Goal: Transaction & Acquisition: Purchase product/service

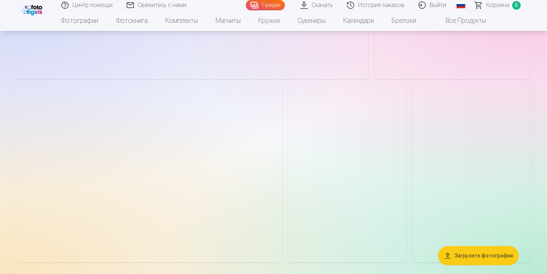
scroll to position [774, 0]
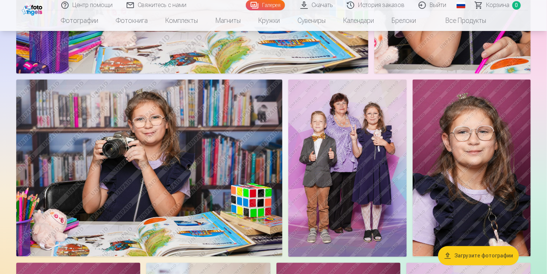
click at [216, 183] on img at bounding box center [149, 167] width 266 height 177
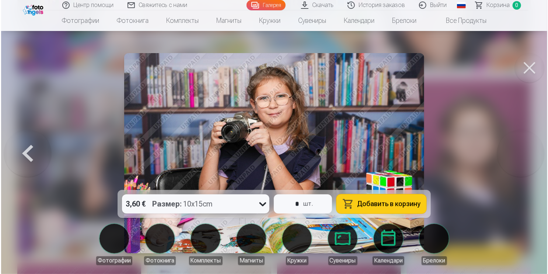
scroll to position [776, 0]
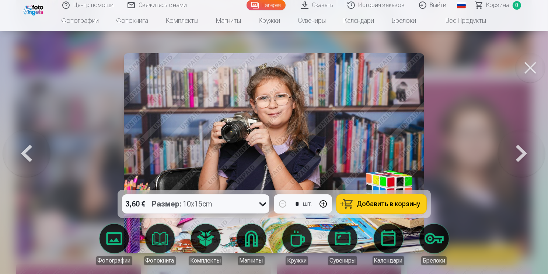
click at [387, 203] on span "Добавить в корзину" at bounding box center [388, 204] width 63 height 7
click at [532, 69] on button at bounding box center [531, 68] width 30 height 30
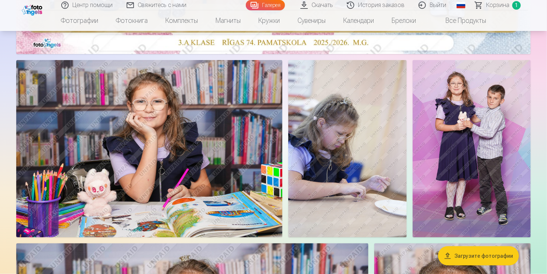
scroll to position [369, 0]
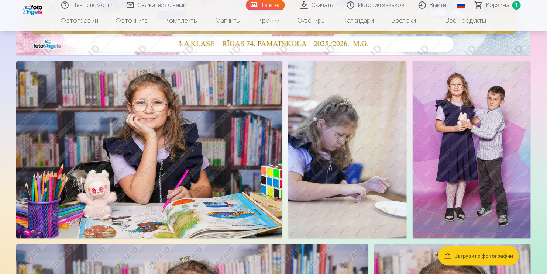
click at [193, 158] on img at bounding box center [149, 149] width 266 height 177
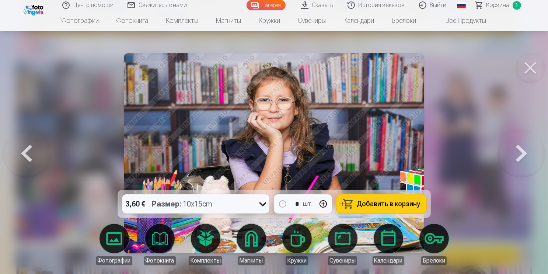
click at [385, 201] on span "Добавить в корзину" at bounding box center [388, 204] width 63 height 7
click at [264, 205] on icon at bounding box center [263, 204] width 12 height 12
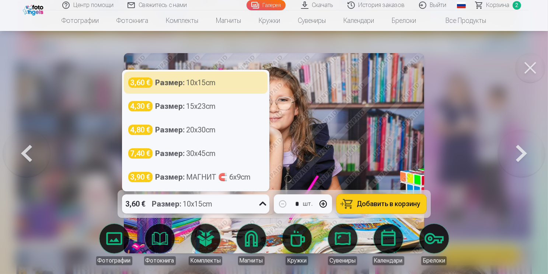
click at [532, 66] on button at bounding box center [531, 68] width 30 height 30
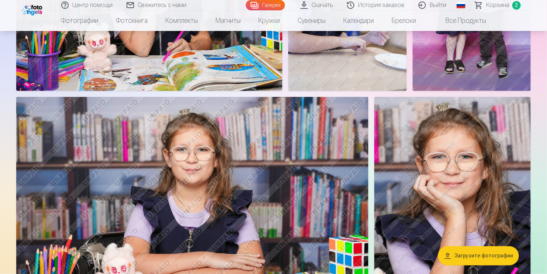
scroll to position [553, 0]
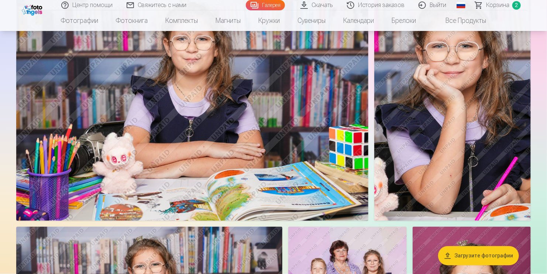
click at [480, 124] on img at bounding box center [452, 103] width 156 height 235
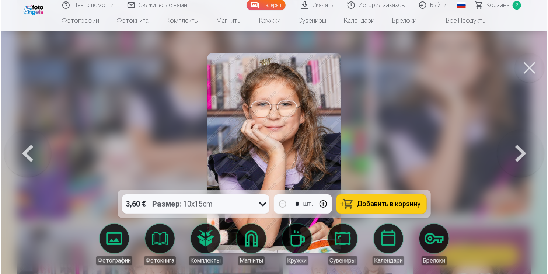
scroll to position [628, 0]
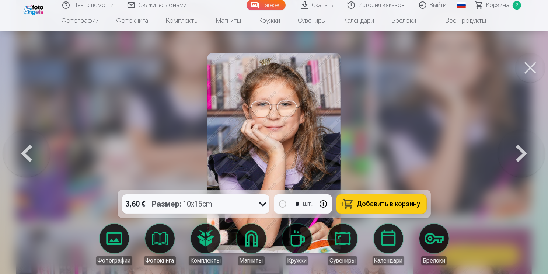
click at [404, 206] on span "Добавить в корзину" at bounding box center [388, 204] width 63 height 7
click at [529, 67] on button at bounding box center [531, 68] width 30 height 30
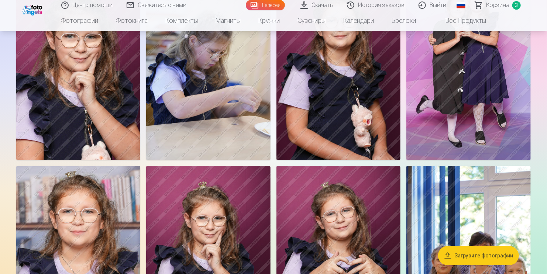
scroll to position [1180, 0]
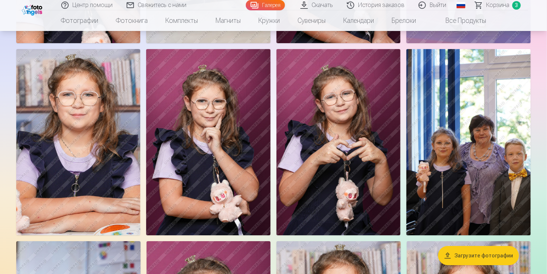
click at [222, 94] on img at bounding box center [208, 142] width 124 height 186
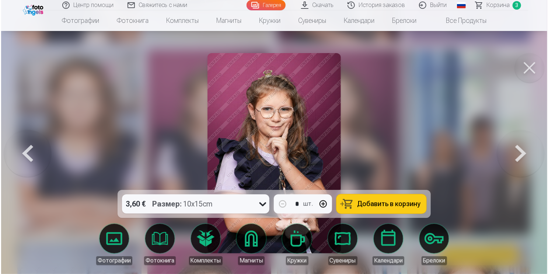
scroll to position [1183, 0]
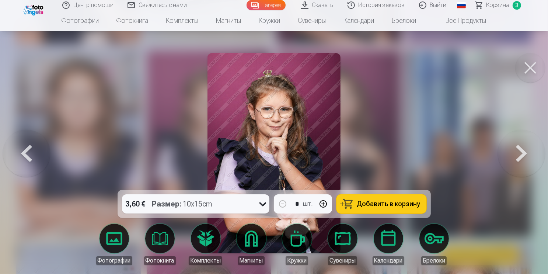
click at [388, 205] on span "Добавить в корзину" at bounding box center [388, 204] width 63 height 7
click at [530, 69] on button at bounding box center [531, 68] width 30 height 30
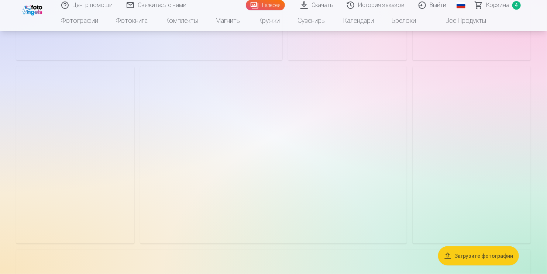
scroll to position [1733, 0]
